Goal: Use online tool/utility: Utilize a website feature to perform a specific function

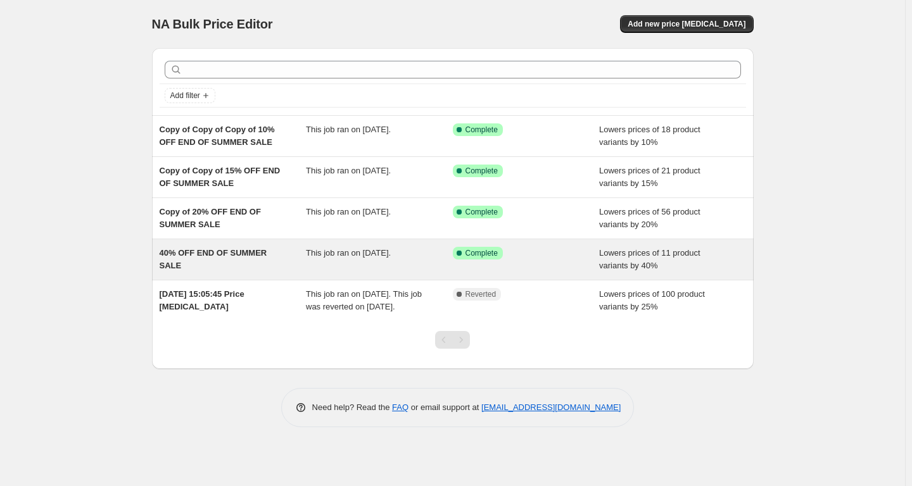
click at [483, 256] on span "Complete" at bounding box center [482, 253] width 32 height 10
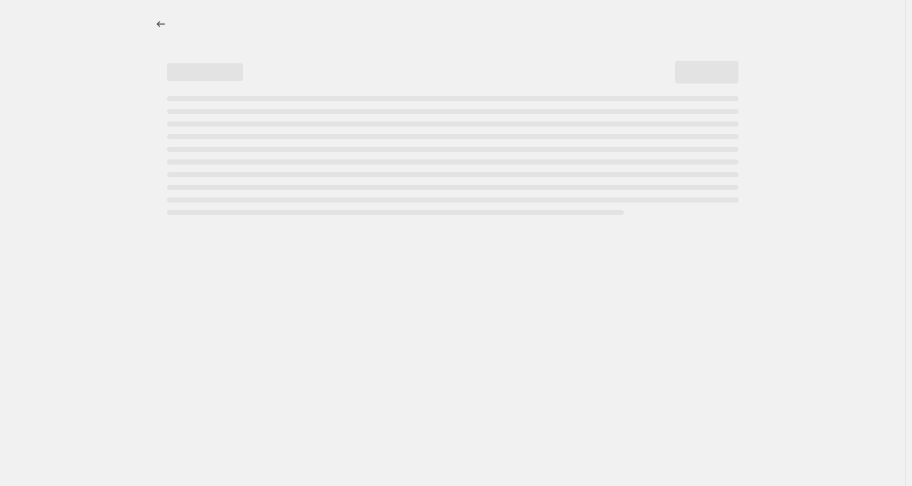
select select "percentage"
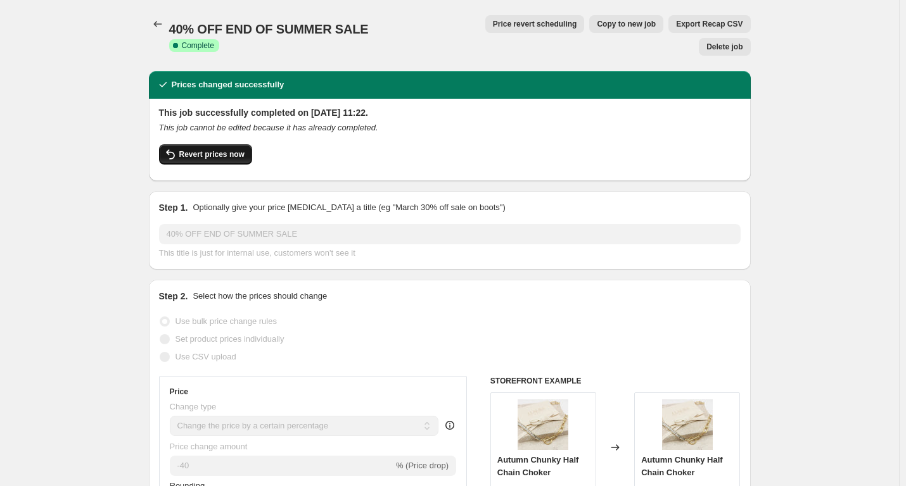
click at [232, 144] on button "Revert prices now" at bounding box center [205, 154] width 93 height 20
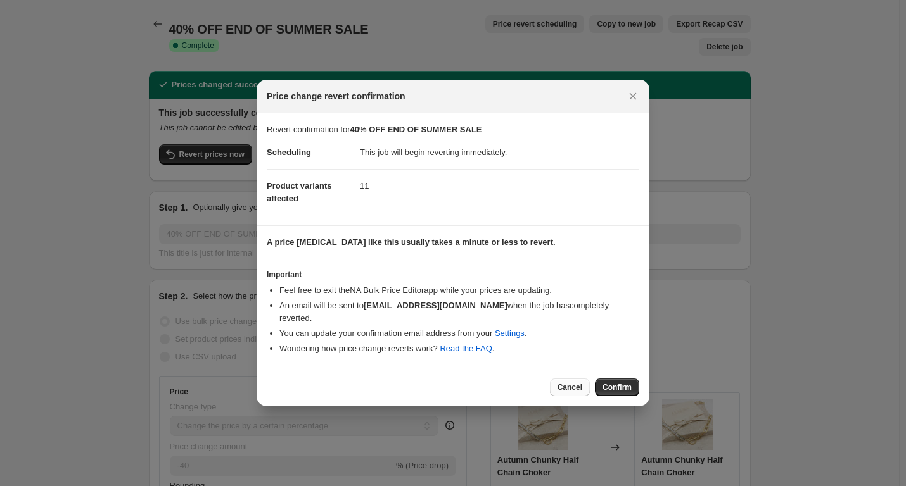
click at [571, 383] on span "Cancel" at bounding box center [569, 388] width 25 height 10
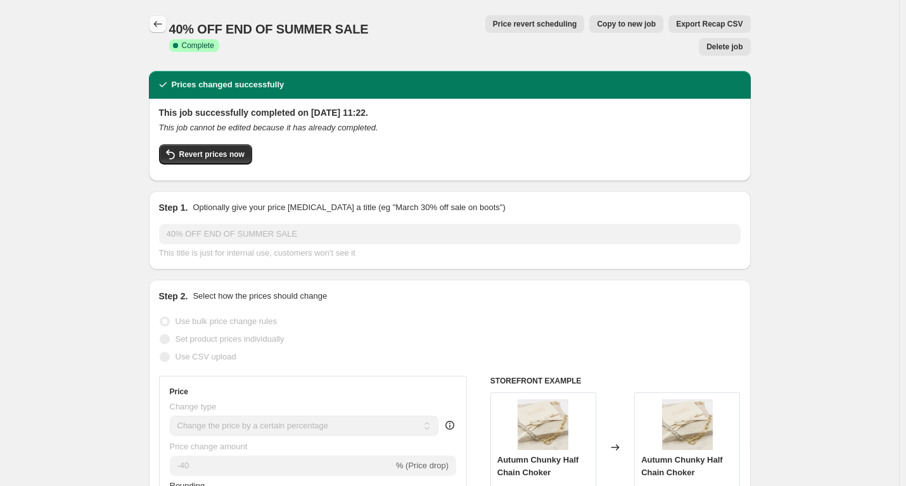
click at [167, 25] on button "Price change jobs" at bounding box center [158, 24] width 18 height 18
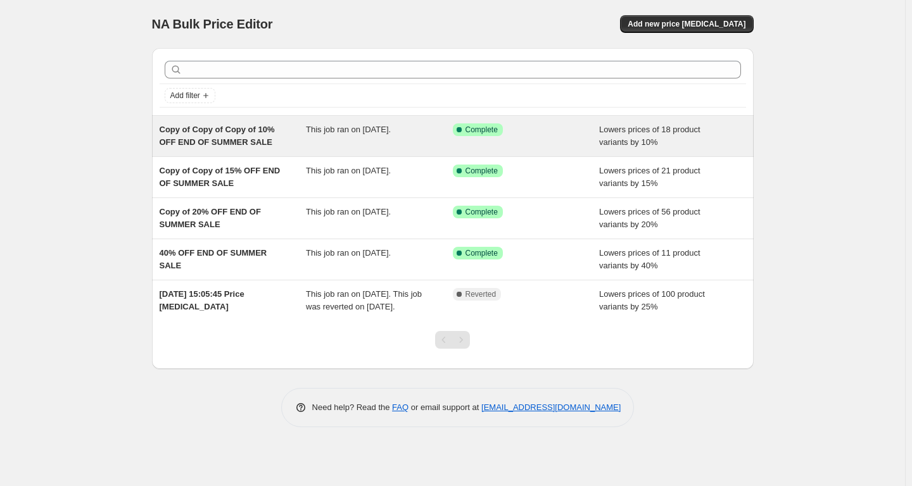
click at [424, 130] on div "This job ran on 11 September 2025." at bounding box center [379, 136] width 147 height 25
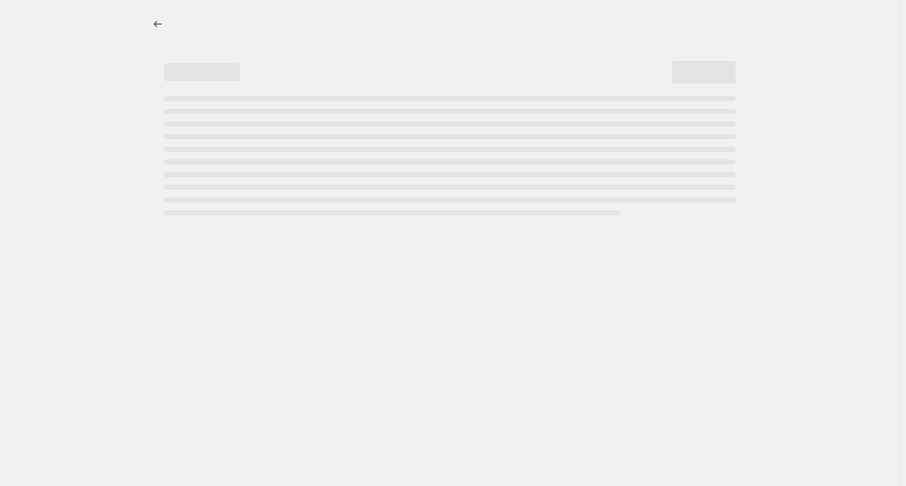
select select "percentage"
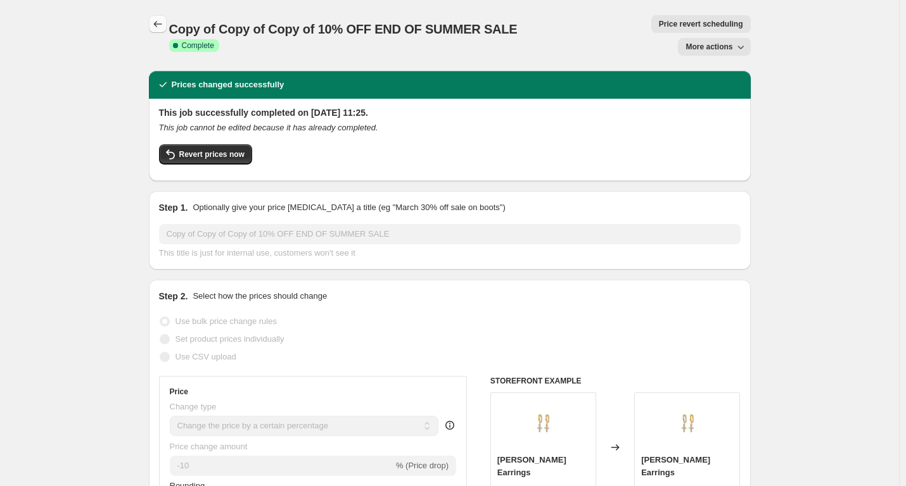
click at [156, 20] on icon "Price change jobs" at bounding box center [157, 24] width 13 height 13
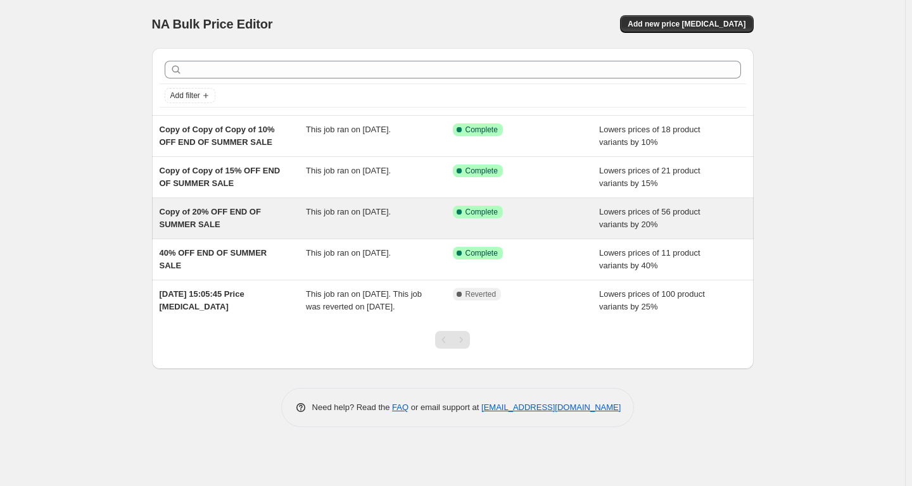
click at [391, 211] on span "This job ran on 11 September 2025." at bounding box center [348, 212] width 85 height 10
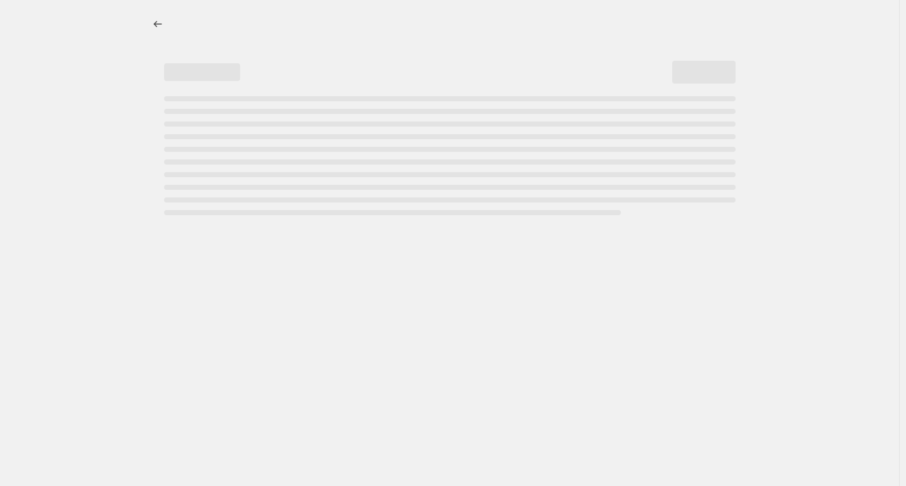
select select "percentage"
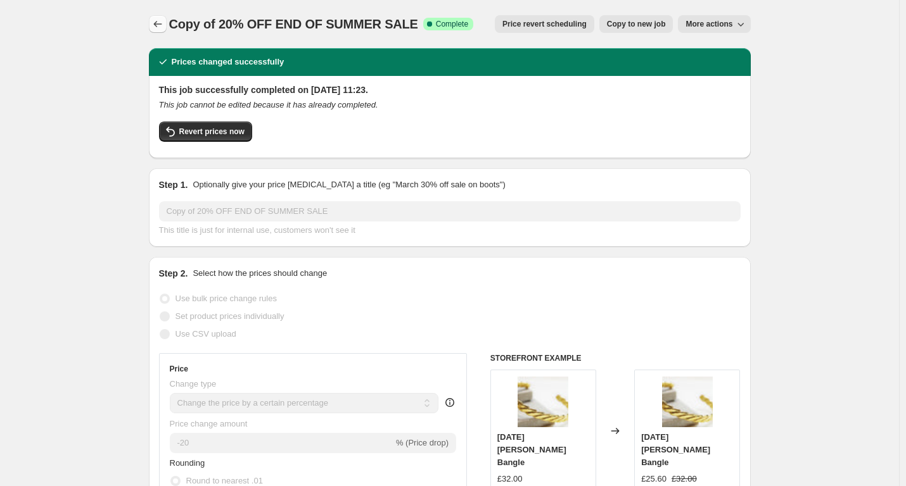
click at [158, 22] on icon "Price change jobs" at bounding box center [157, 24] width 13 height 13
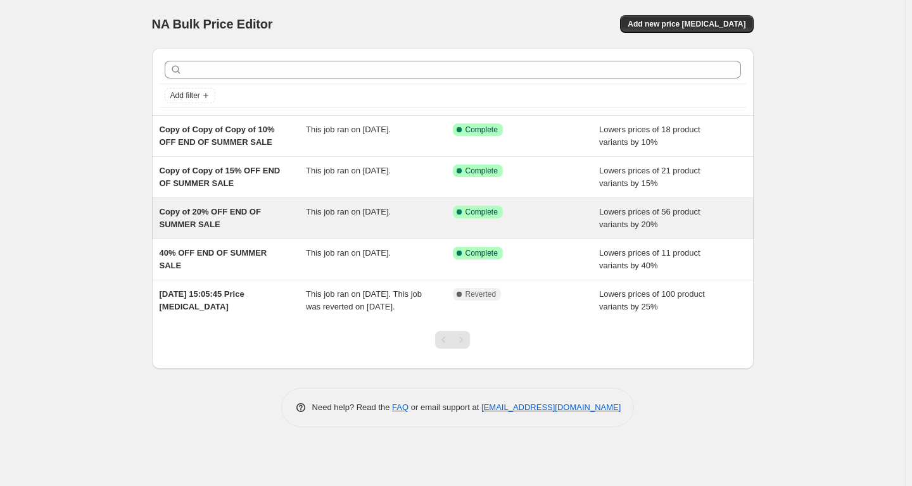
click at [379, 215] on span "This job ran on 11 September 2025." at bounding box center [348, 212] width 85 height 10
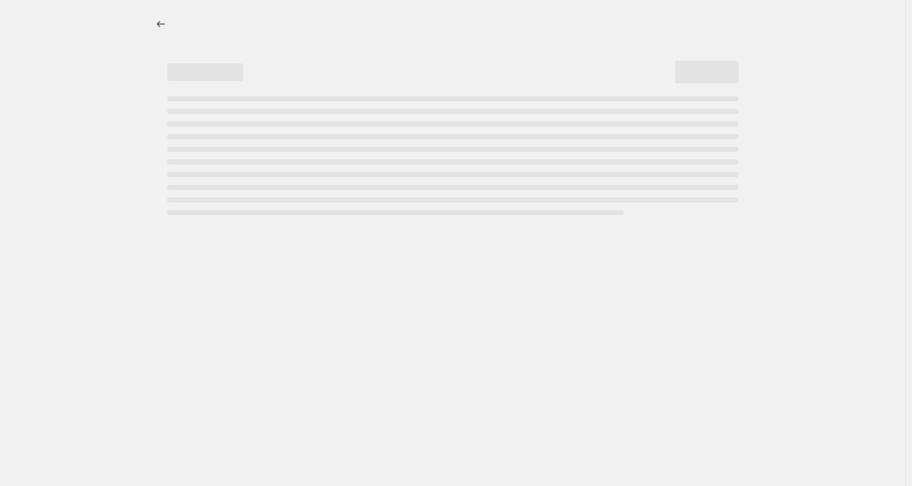
select select "percentage"
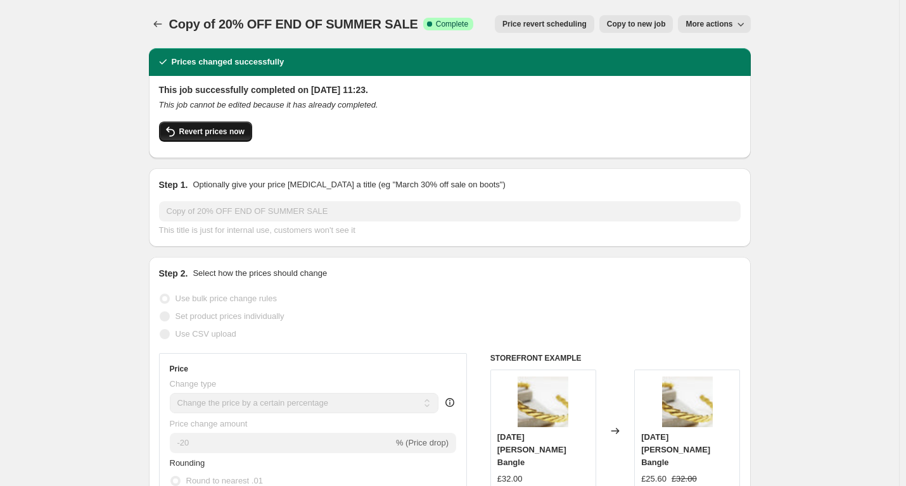
click at [229, 134] on span "Revert prices now" at bounding box center [211, 132] width 65 height 10
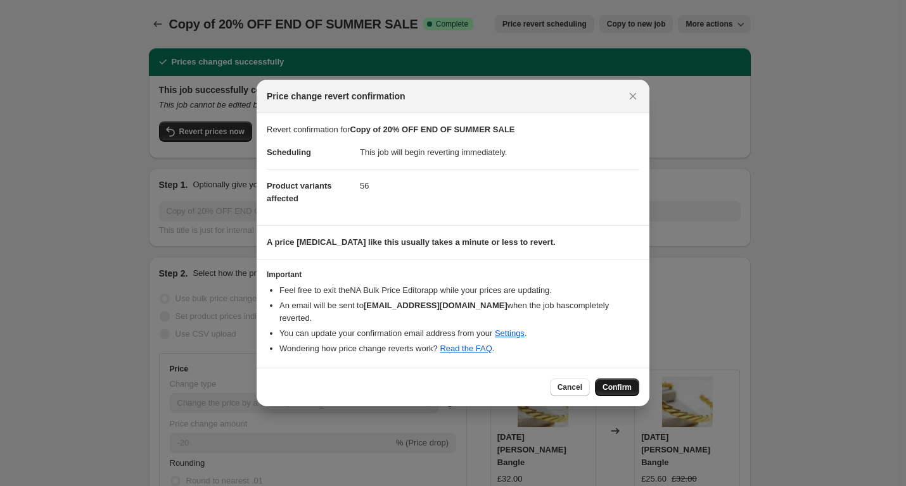
drag, startPoint x: 637, startPoint y: 383, endPoint x: 631, endPoint y: 390, distance: 8.5
click at [635, 392] on div "Cancel Confirm" at bounding box center [453, 387] width 393 height 39
click at [619, 383] on span "Confirm" at bounding box center [616, 388] width 29 height 10
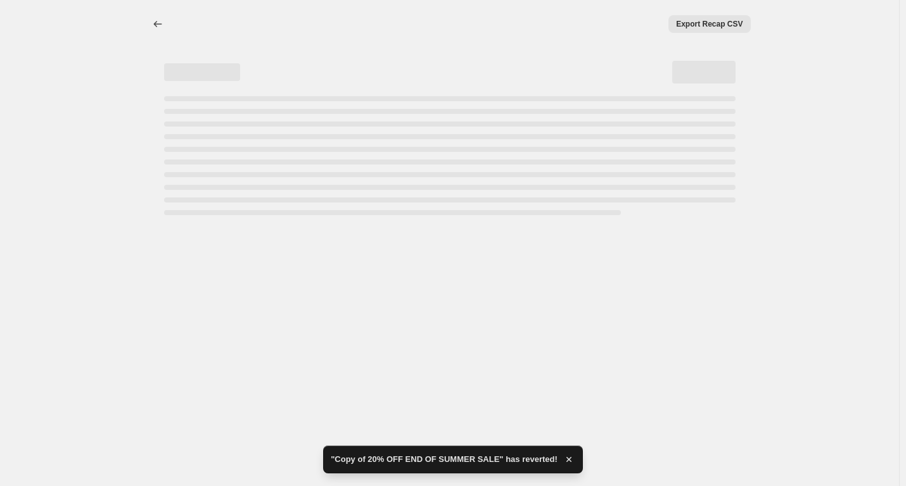
select select "percentage"
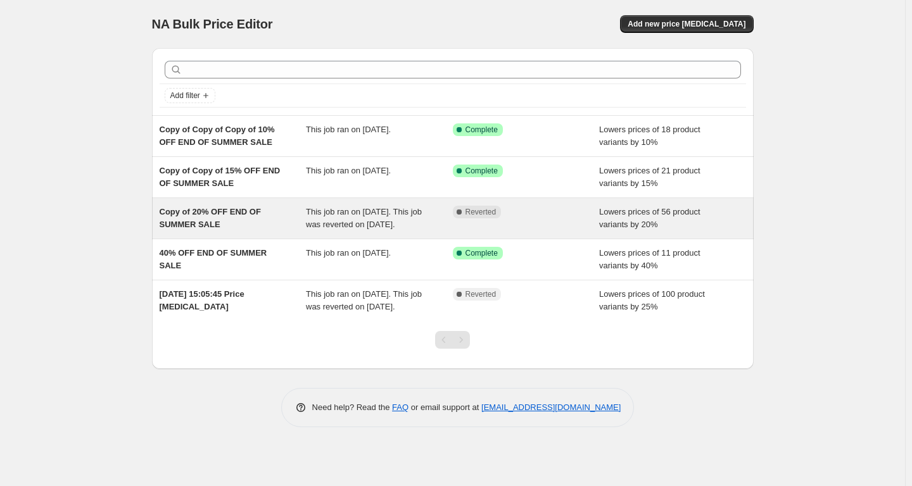
click at [379, 222] on span "This job ran on 11 September 2025. This job was reverted on 7 October 2025." at bounding box center [364, 218] width 116 height 22
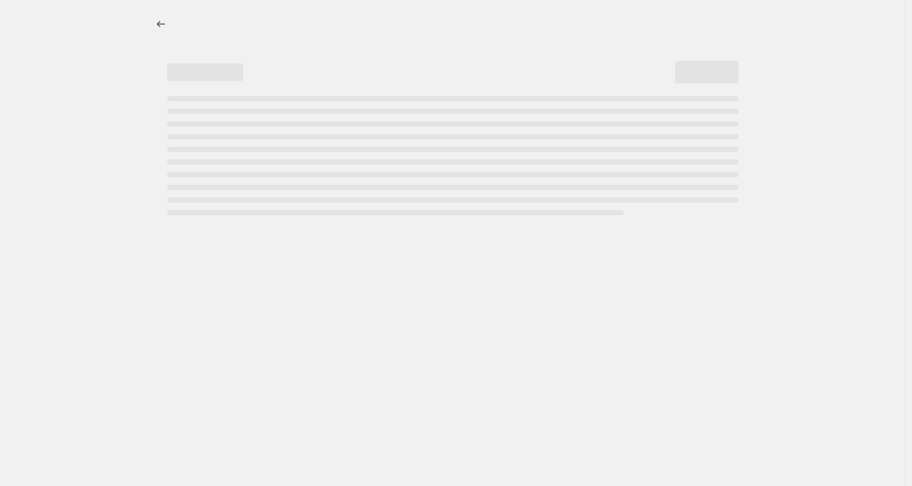
select select "percentage"
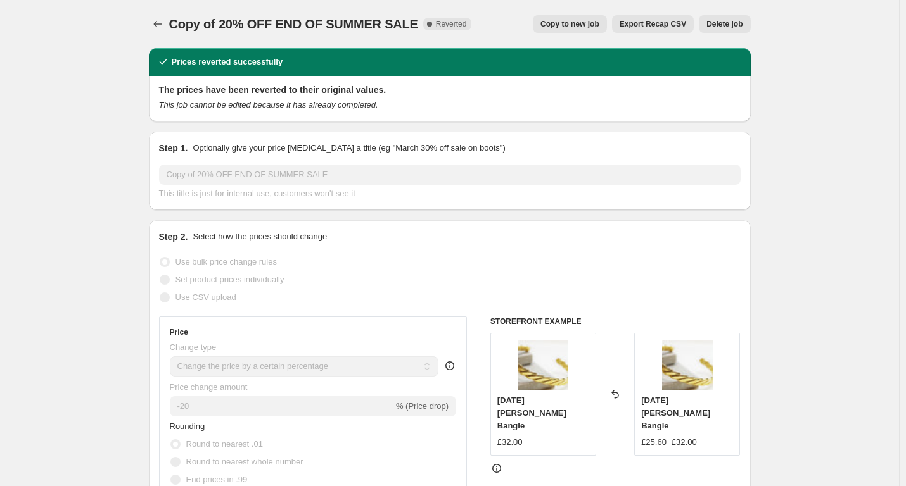
click at [589, 27] on span "Copy to new job" at bounding box center [569, 24] width 59 height 10
select select "percentage"
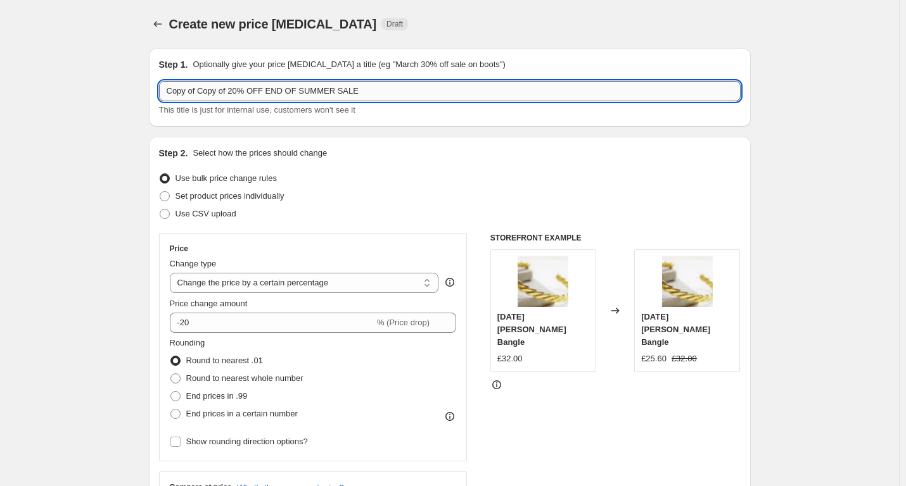
click at [238, 92] on input "Copy of Copy of 20% OFF END OF SUMMER SALE" at bounding box center [449, 91] width 581 height 20
click at [232, 91] on input "Copy of Copy of 20% OFF END OF SUMMER SALE" at bounding box center [449, 91] width 581 height 20
type input "Copy of Copy of 15% OFF END OF SUMMER SALE"
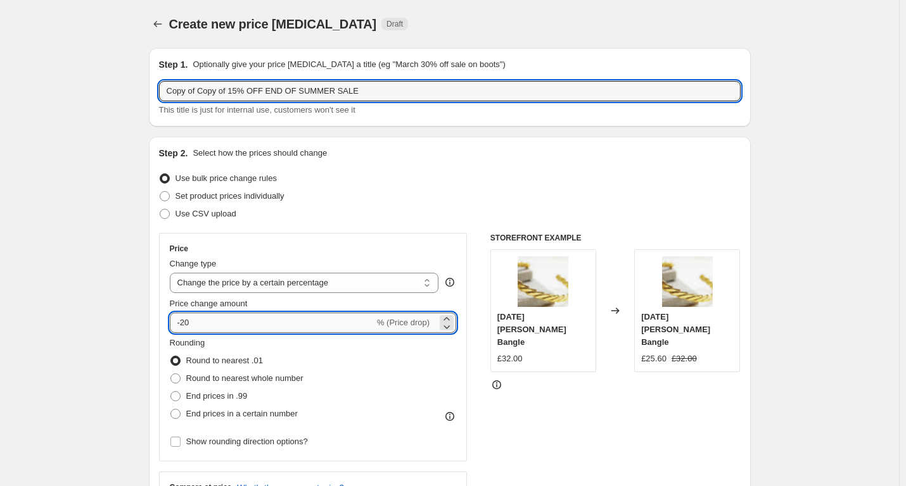
click at [188, 321] on input "-20" at bounding box center [272, 323] width 205 height 20
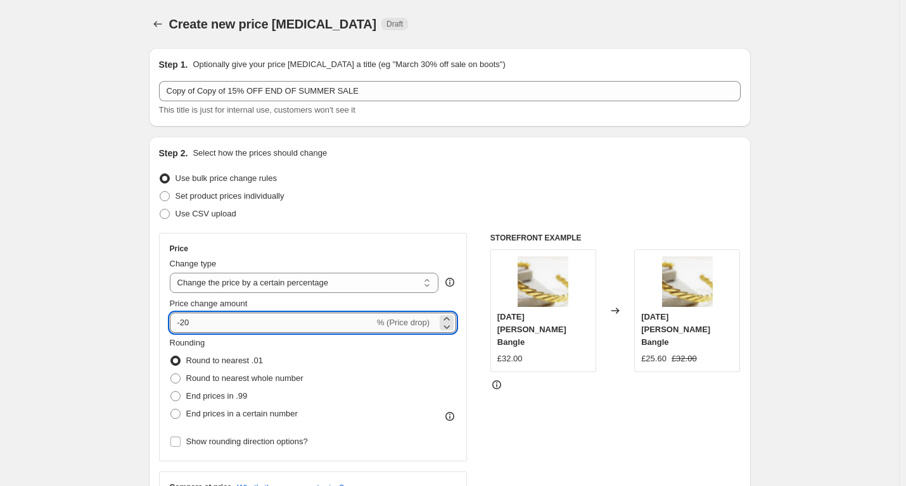
type input "-2"
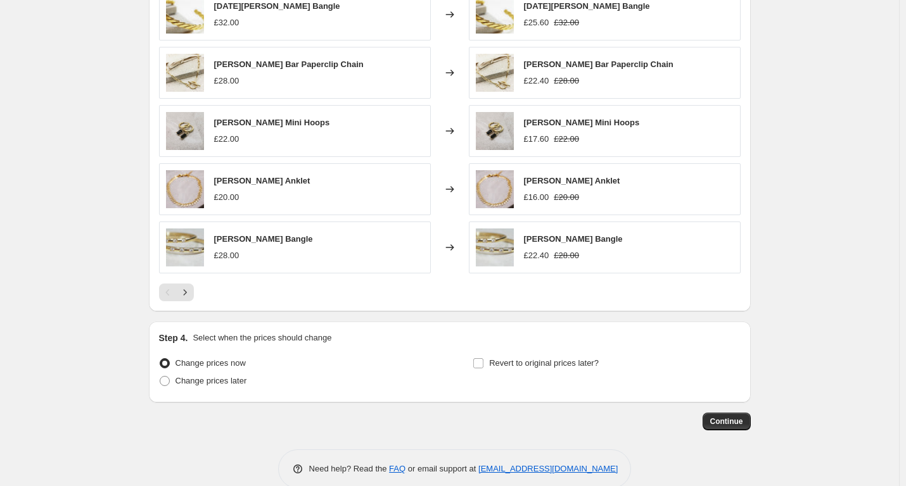
scroll to position [819, 0]
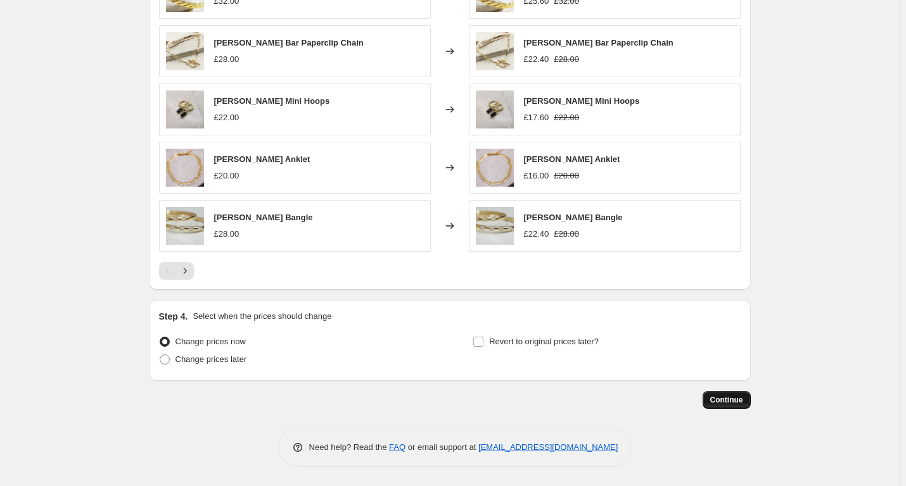
type input "-15"
click at [732, 400] on span "Continue" at bounding box center [726, 400] width 33 height 10
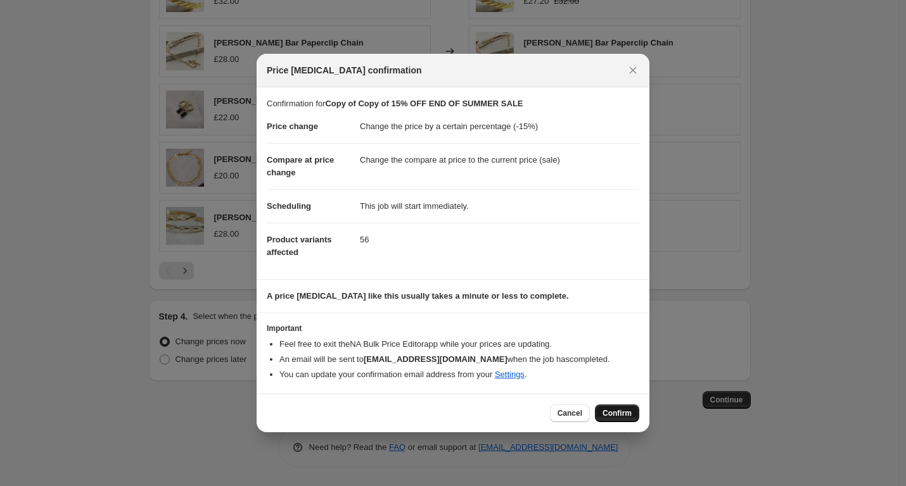
click at [614, 413] on span "Confirm" at bounding box center [616, 414] width 29 height 10
